Goal: Find specific page/section: Find specific page/section

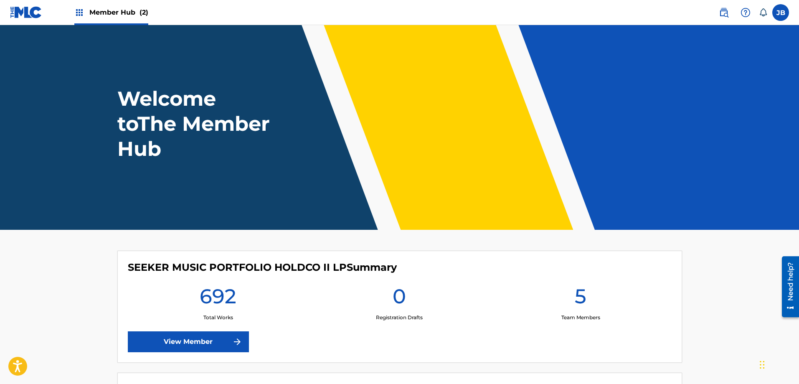
click at [120, 15] on span "Member Hub (2)" at bounding box center [118, 13] width 59 height 10
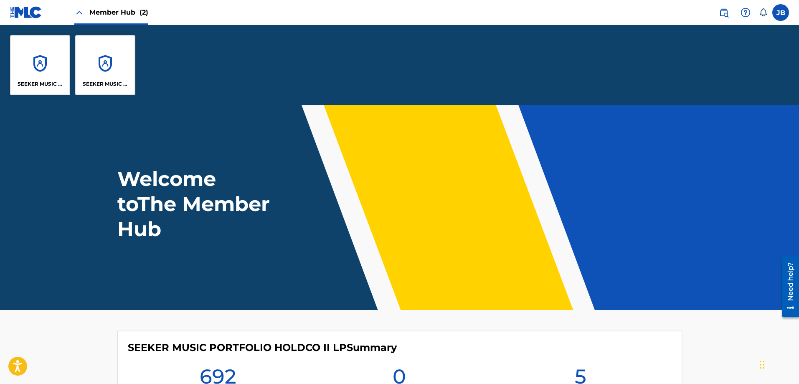
click at [22, 14] on img at bounding box center [26, 12] width 32 height 12
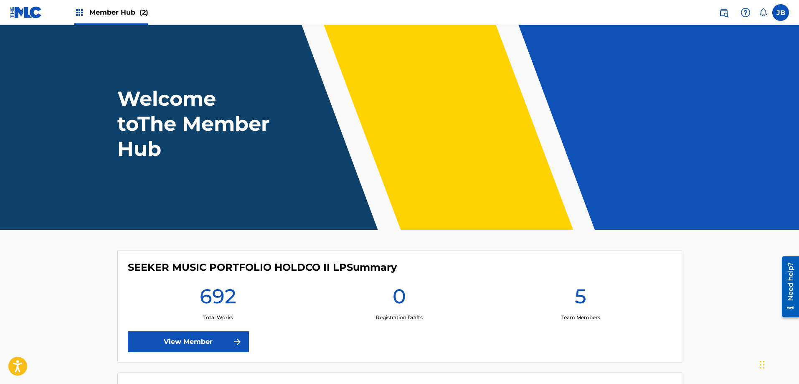
click at [78, 9] on img at bounding box center [79, 13] width 10 height 10
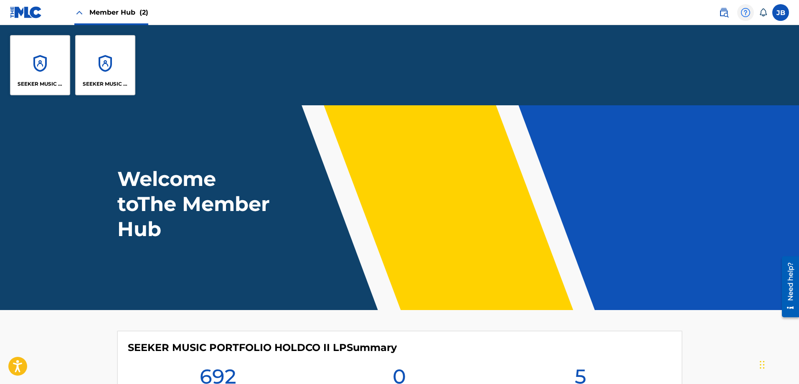
click at [746, 14] on img at bounding box center [746, 13] width 10 height 10
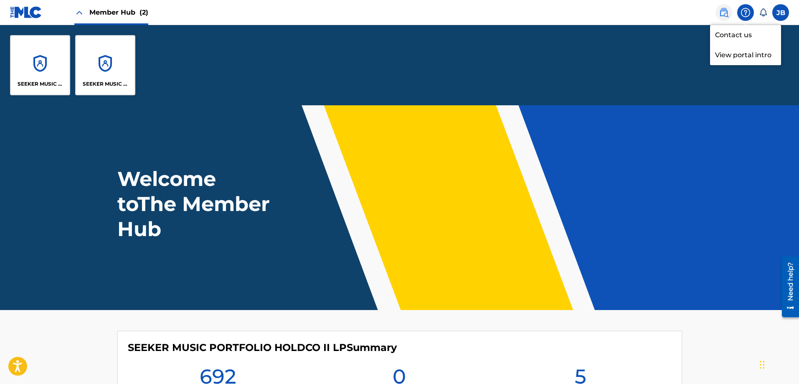
click at [724, 11] on img at bounding box center [724, 13] width 10 height 10
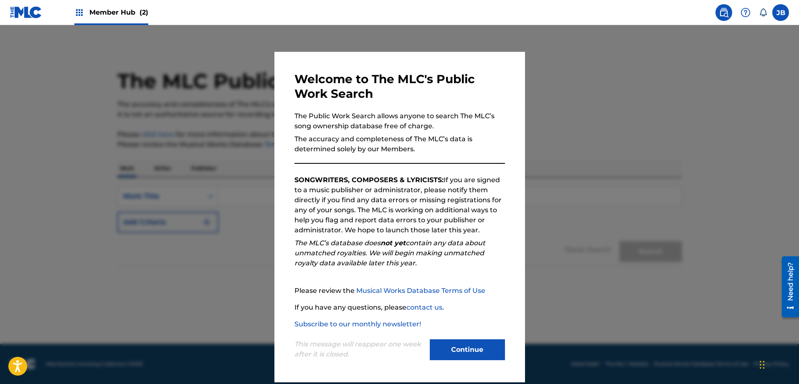
click at [630, 129] on div at bounding box center [399, 217] width 799 height 384
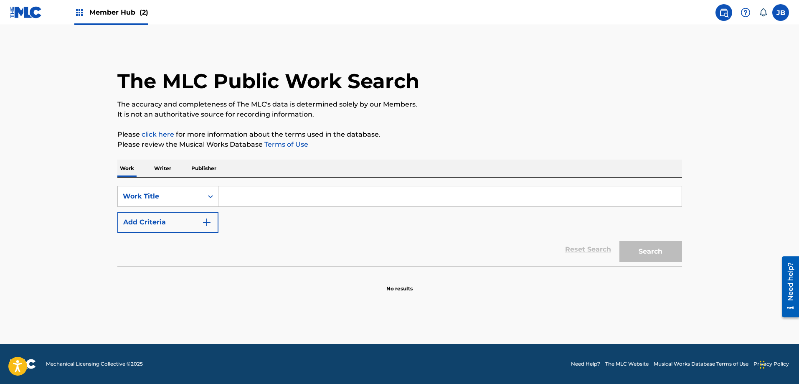
click at [78, 13] on img at bounding box center [79, 13] width 10 height 10
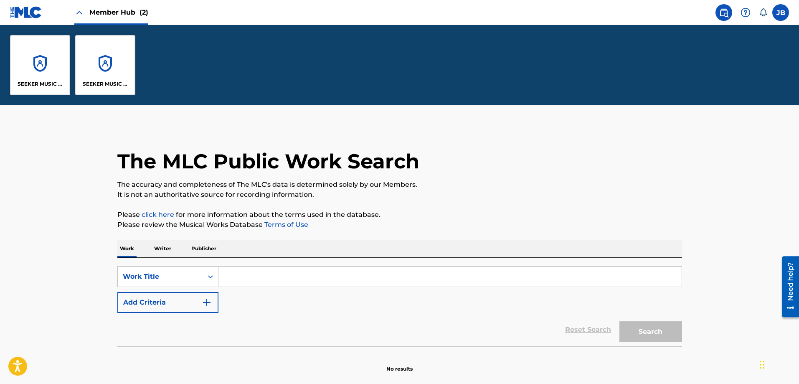
click at [20, 14] on img at bounding box center [26, 12] width 32 height 12
